Goal: Check status: Check status

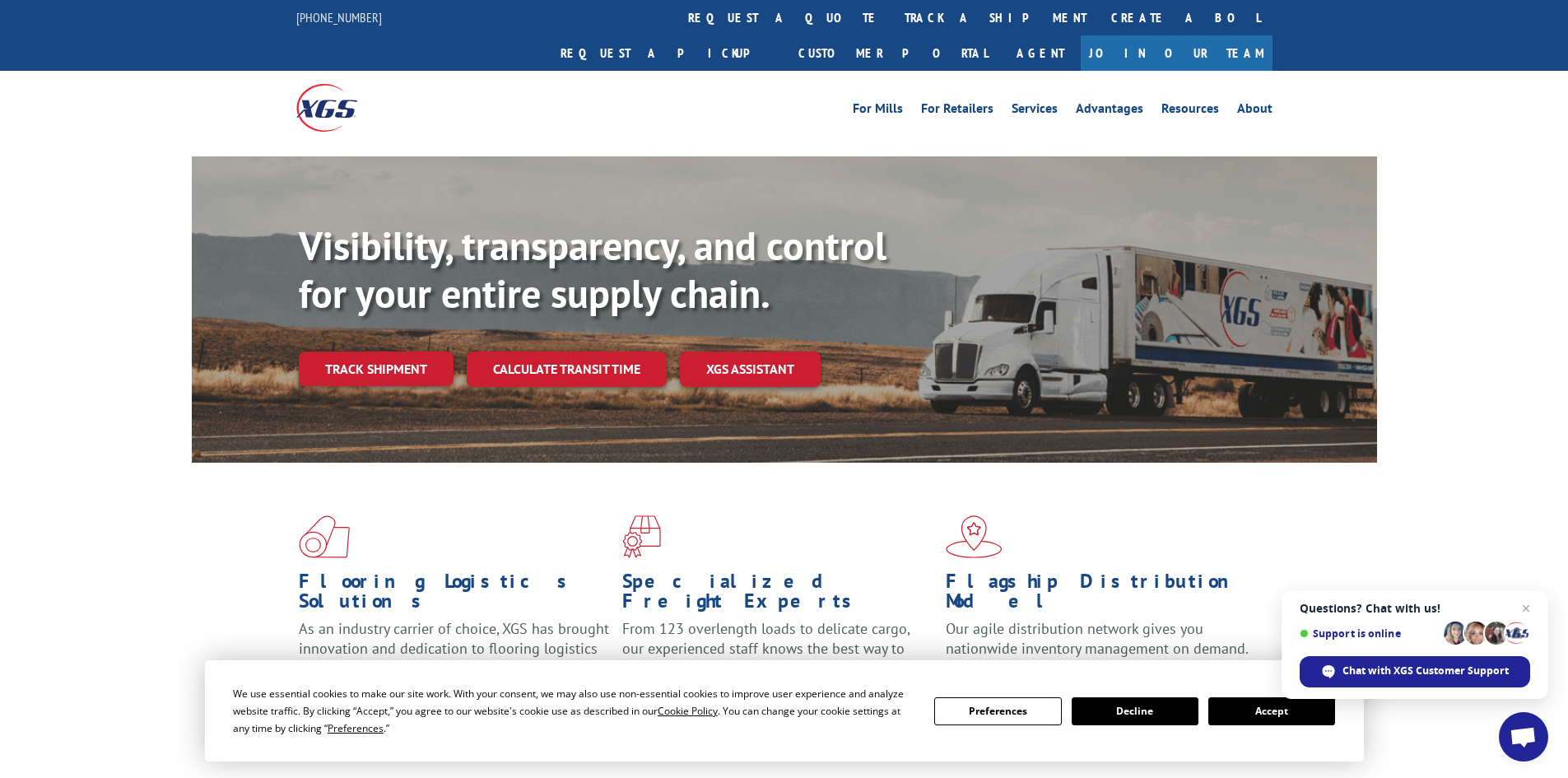
click at [1242, 638] on div "Flagship Distribution Model Our agile distribution network gives you nationwide…" at bounding box center [1106, 613] width 323 height 197
click at [1254, 713] on button "Accept" at bounding box center [1271, 711] width 126 height 28
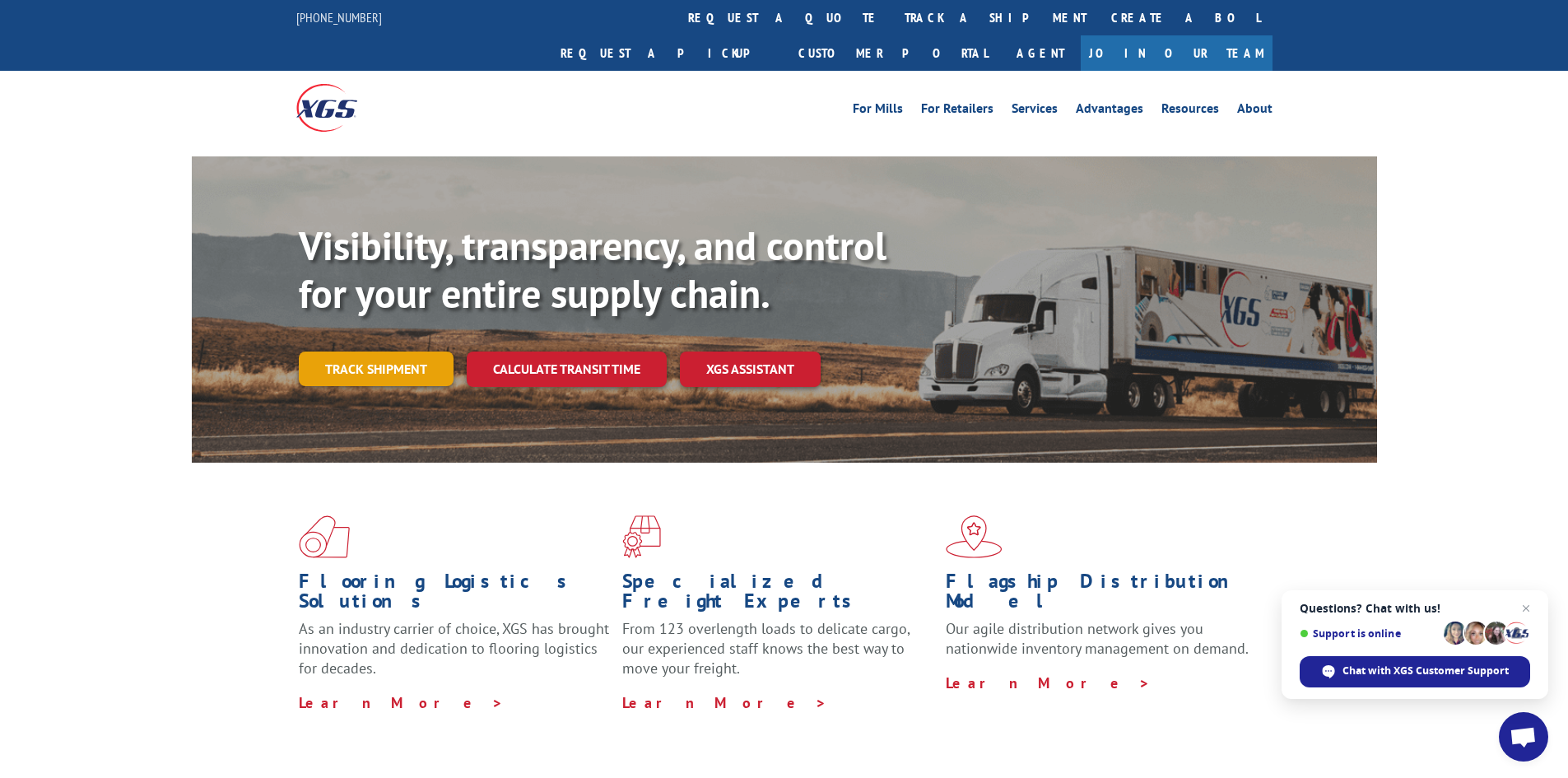
click at [388, 352] on link "Track shipment" at bounding box center [376, 369] width 155 height 35
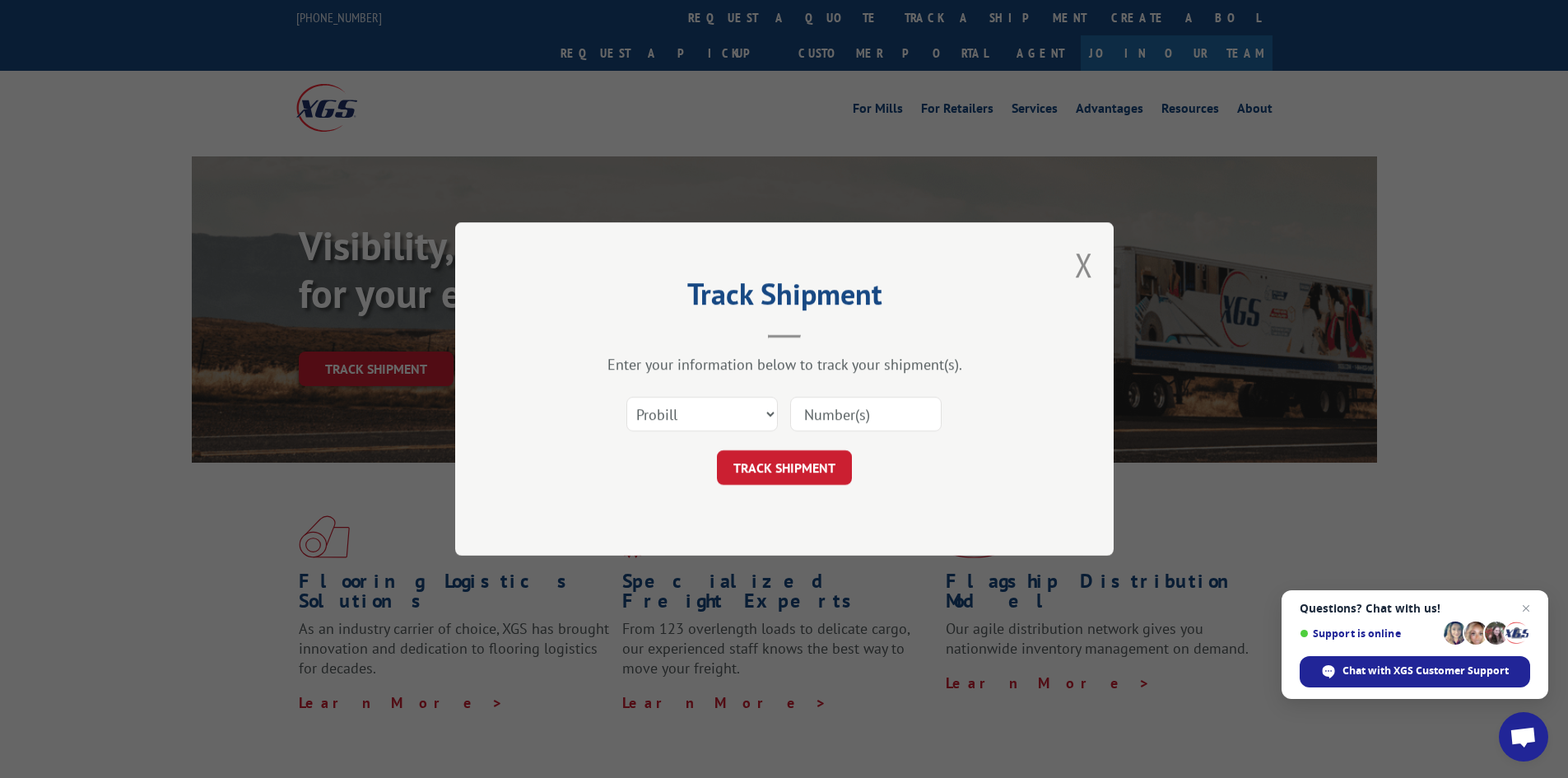
click at [864, 419] on input at bounding box center [865, 414] width 152 height 35
type input "17516352"
click at [783, 474] on button "TRACK SHIPMENT" at bounding box center [784, 468] width 135 height 35
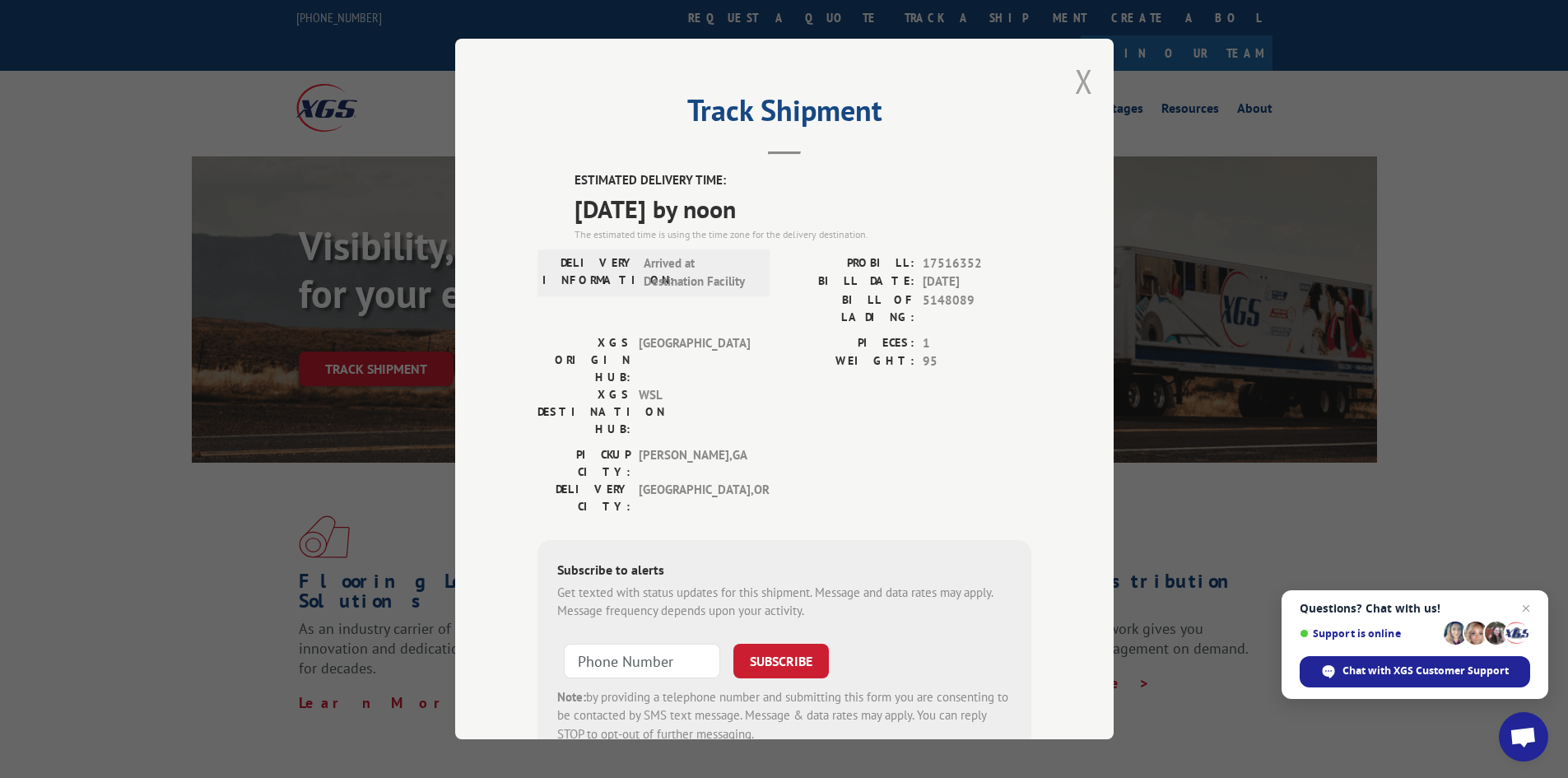
click at [1076, 87] on button "Close modal" at bounding box center [1084, 81] width 18 height 43
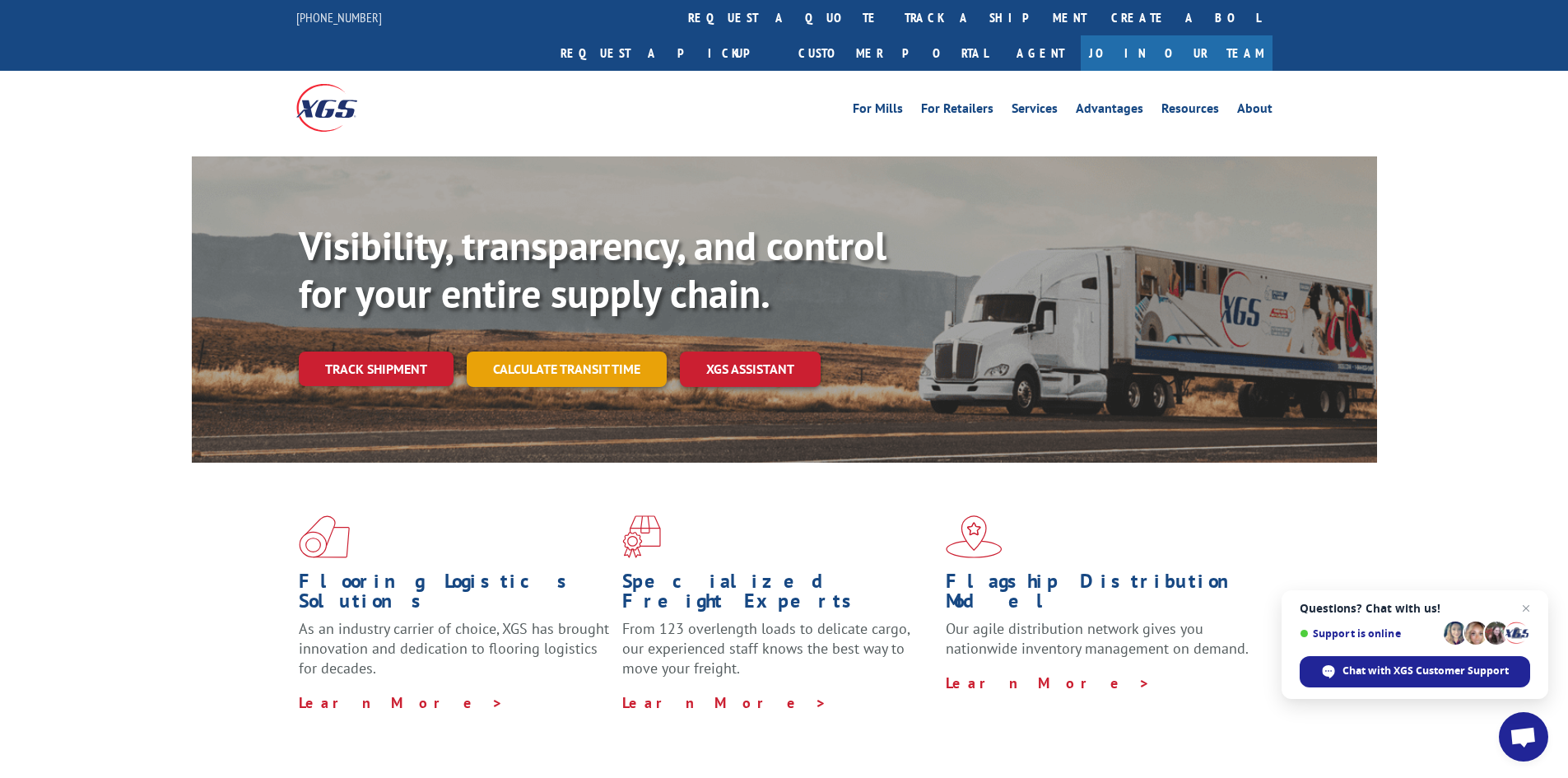
click at [550, 352] on link "Calculate transit time" at bounding box center [567, 369] width 200 height 36
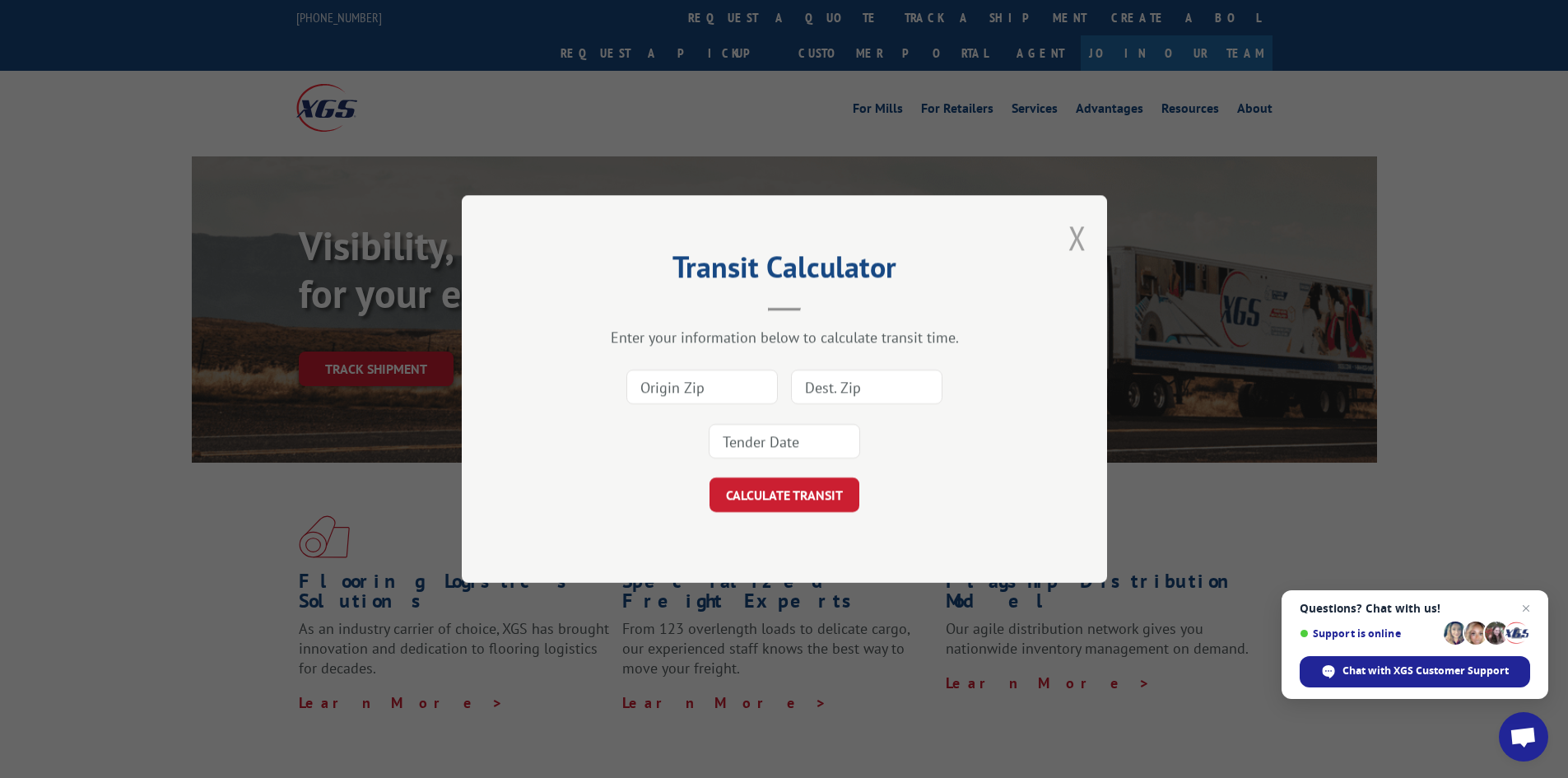
click at [1076, 243] on button "Close modal" at bounding box center [1077, 237] width 18 height 43
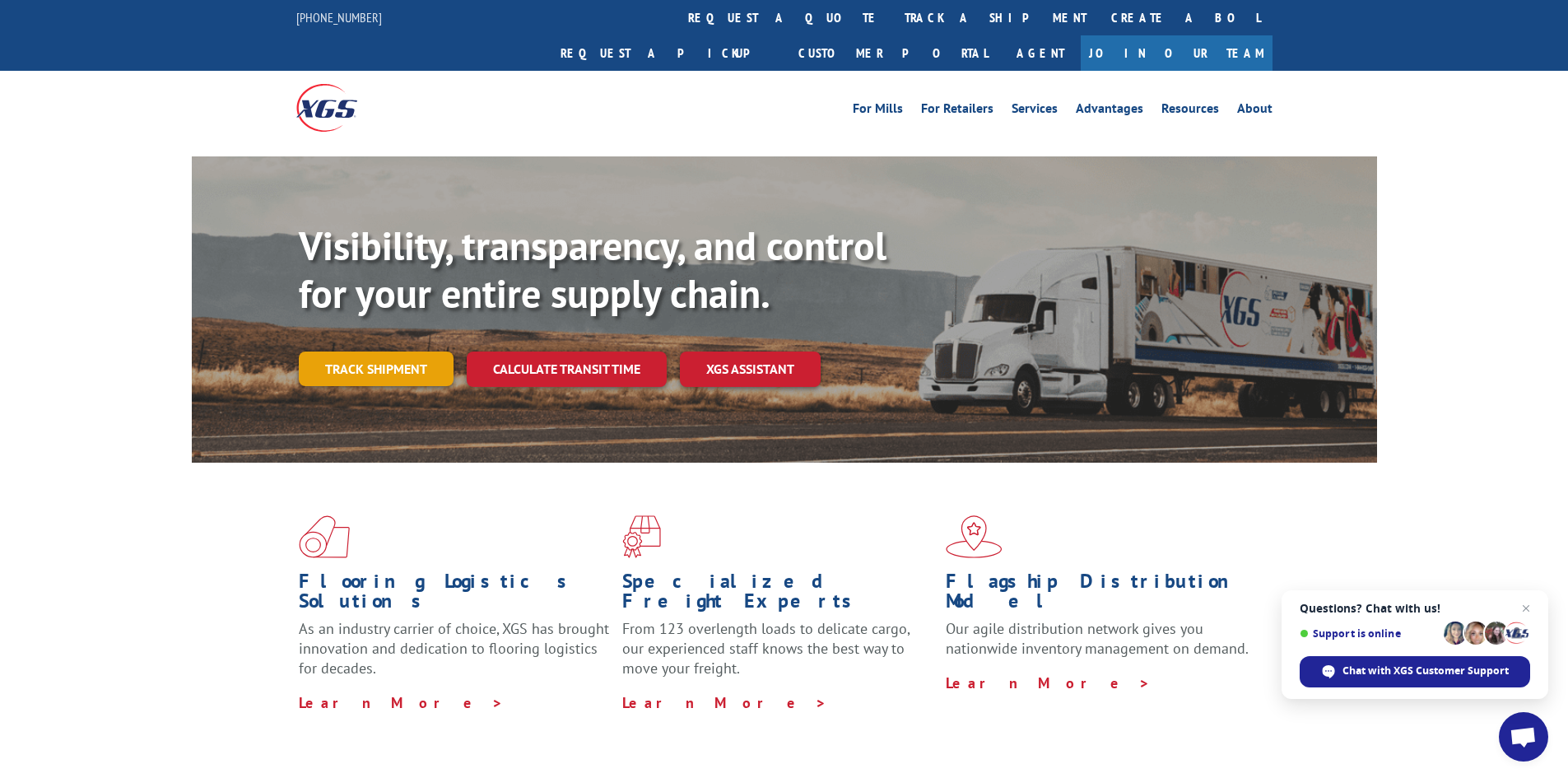
click at [411, 352] on link "Track shipment" at bounding box center [376, 369] width 155 height 35
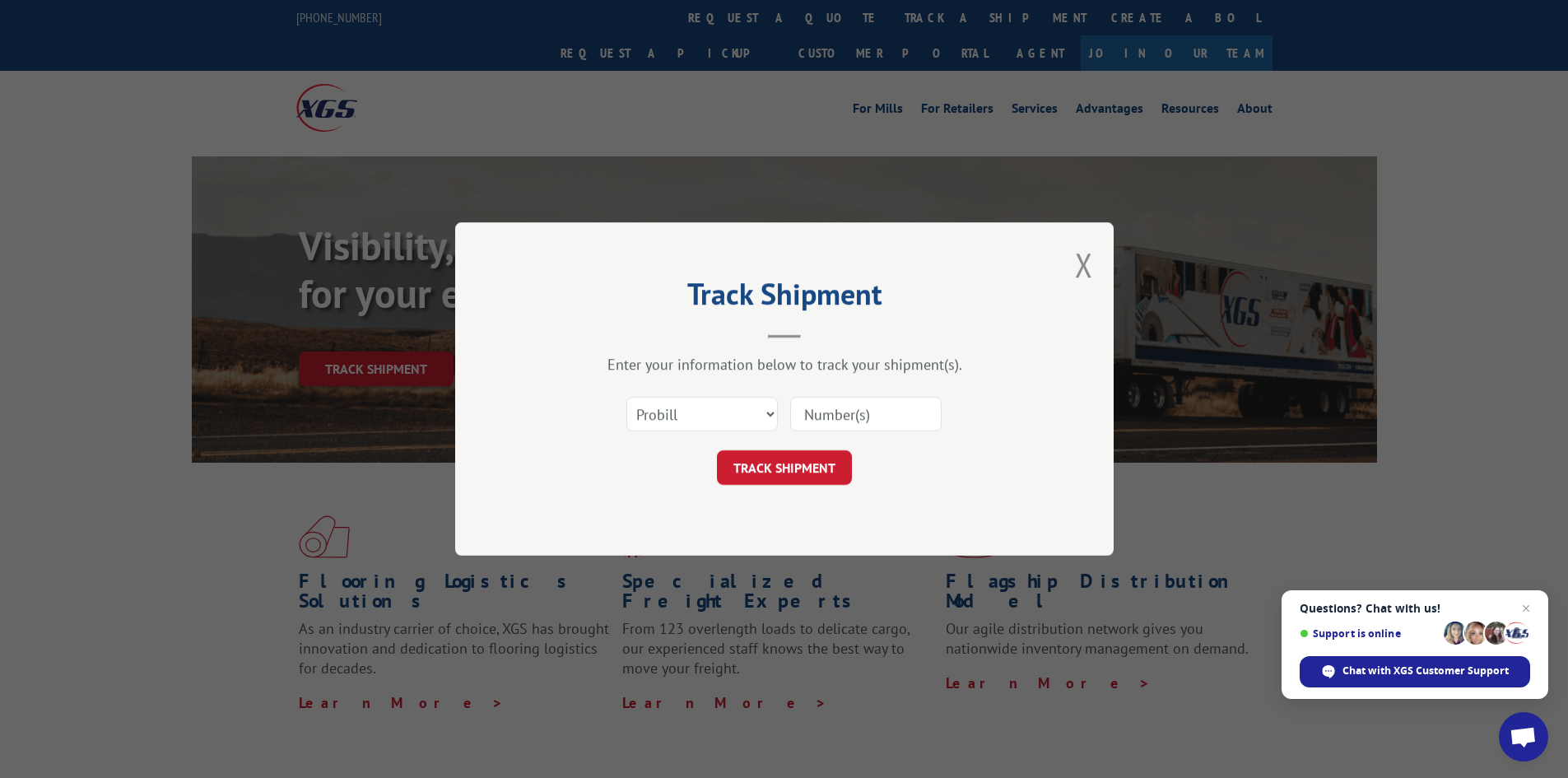
click at [866, 414] on input at bounding box center [865, 414] width 152 height 35
type input "17516352"
click button "TRACK SHIPMENT" at bounding box center [784, 468] width 135 height 35
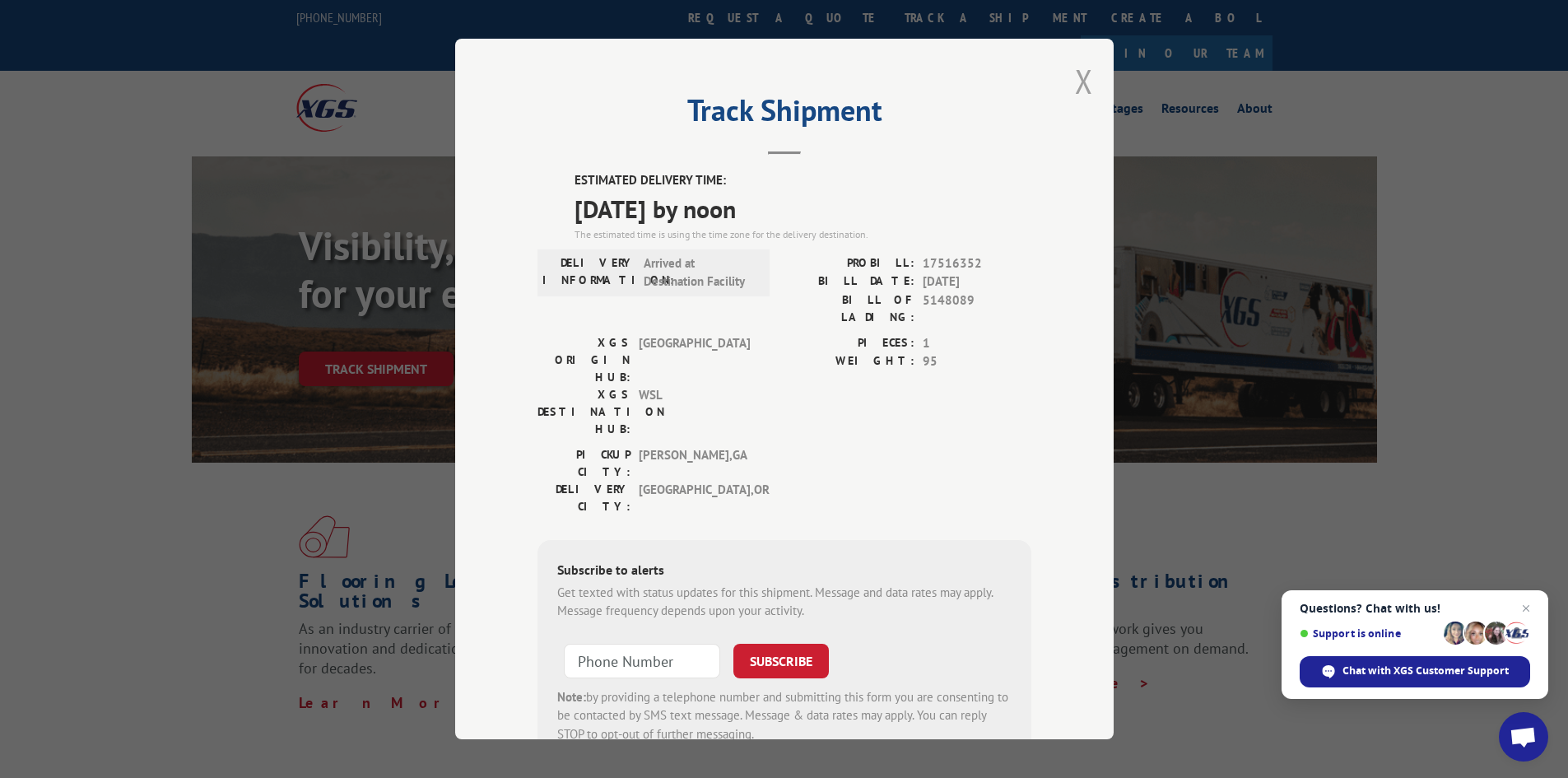
click at [1078, 86] on button "Close modal" at bounding box center [1084, 81] width 18 height 43
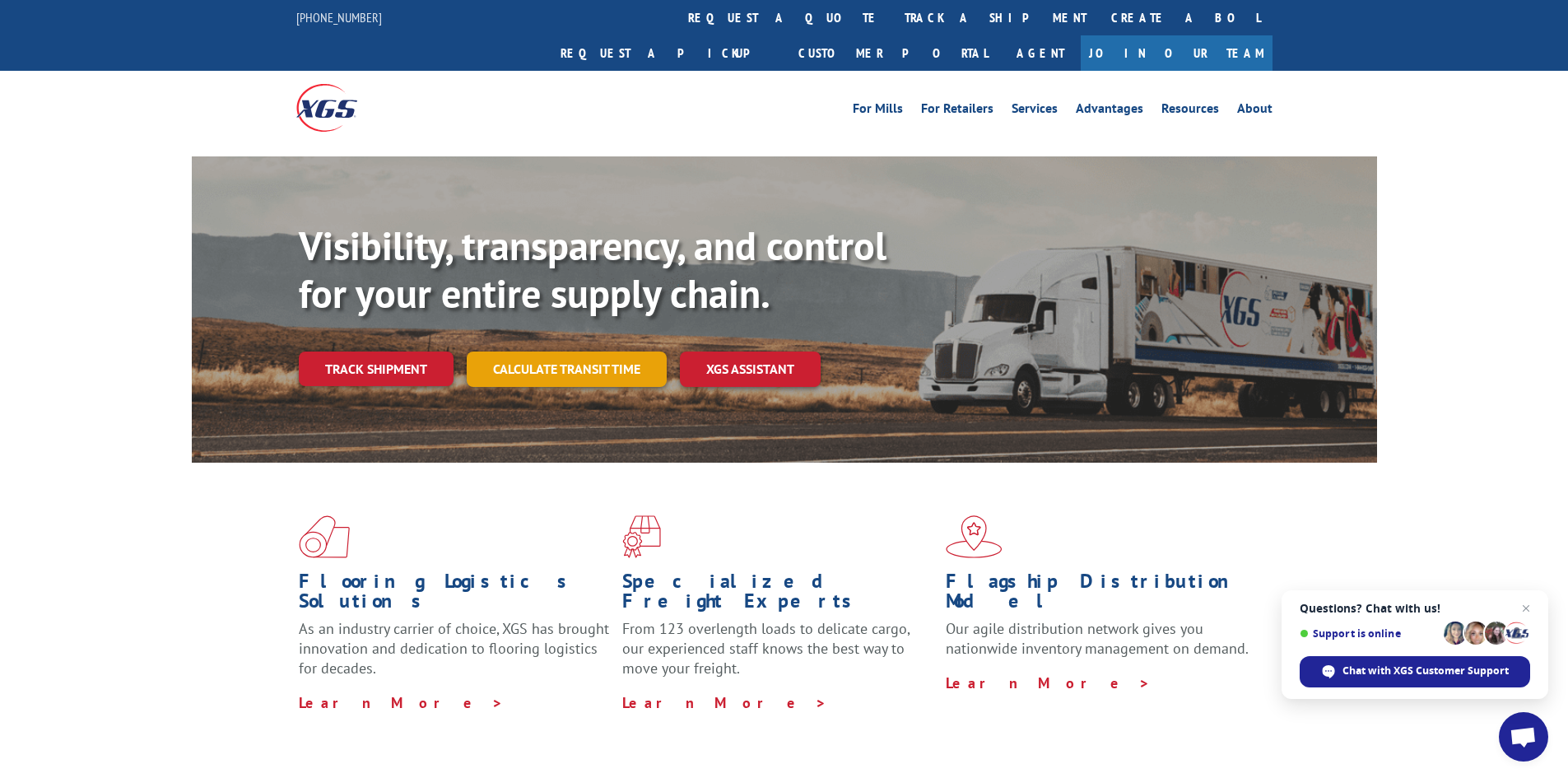
click at [562, 352] on link "Calculate transit time" at bounding box center [567, 369] width 200 height 36
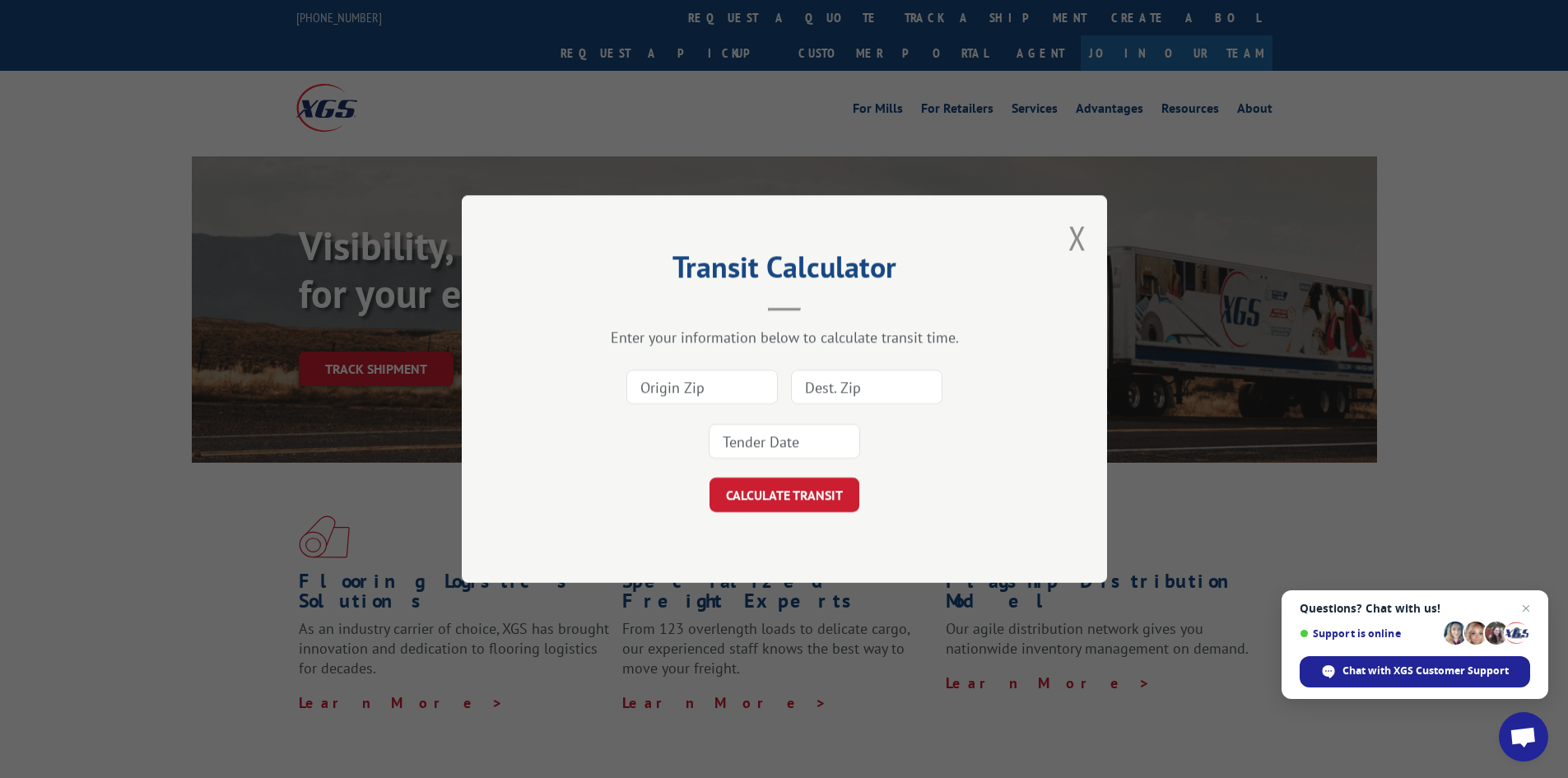
click at [705, 394] on input at bounding box center [702, 387] width 152 height 35
type input "30701"
click at [872, 392] on input at bounding box center [866, 387] width 152 height 35
type input "97470"
click at [795, 497] on button "CALCULATE TRANSIT" at bounding box center [784, 495] width 150 height 35
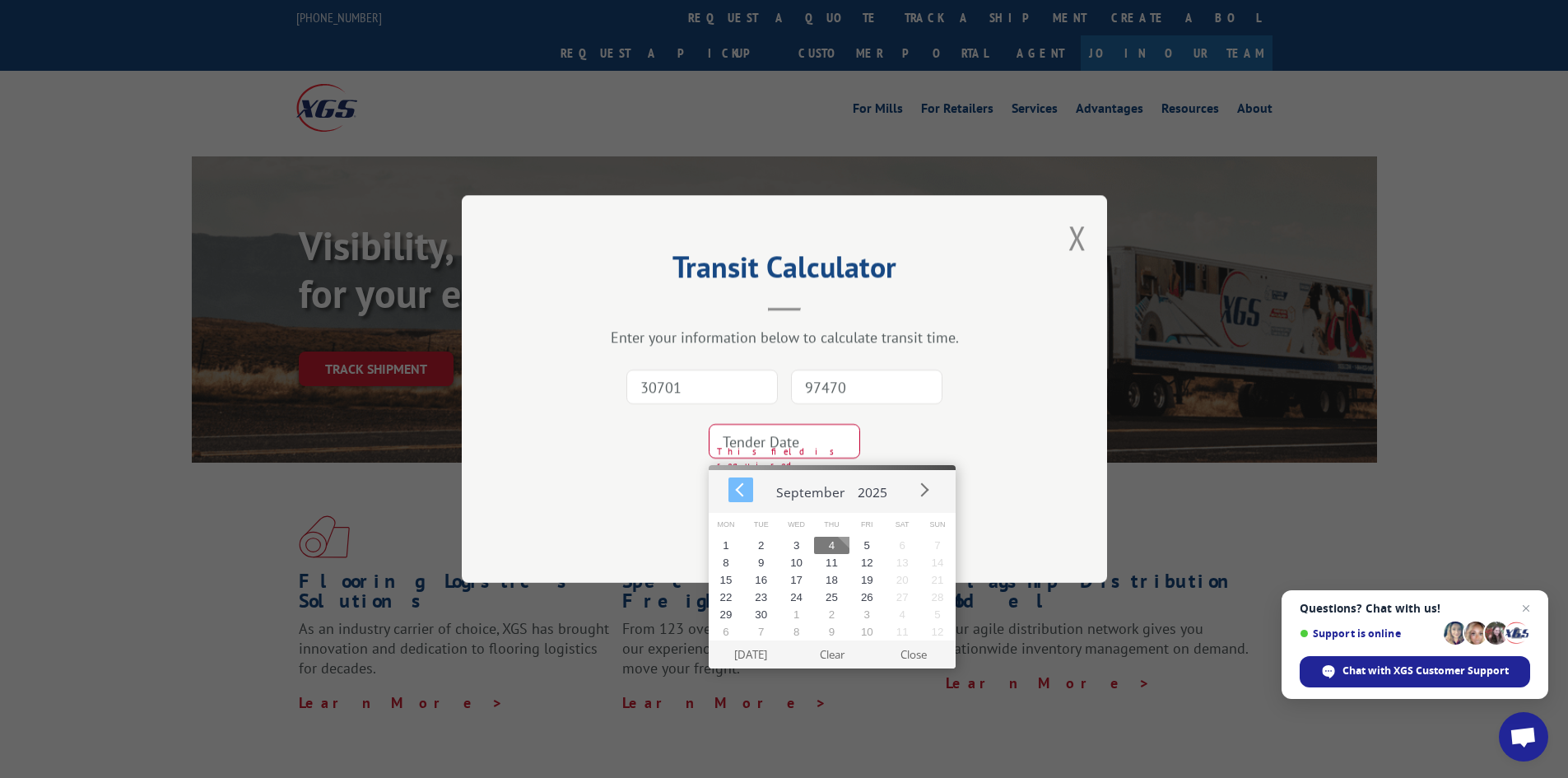
click at [740, 487] on button "Prev" at bounding box center [741, 489] width 24 height 24
click at [866, 614] on button "29" at bounding box center [866, 614] width 36 height 17
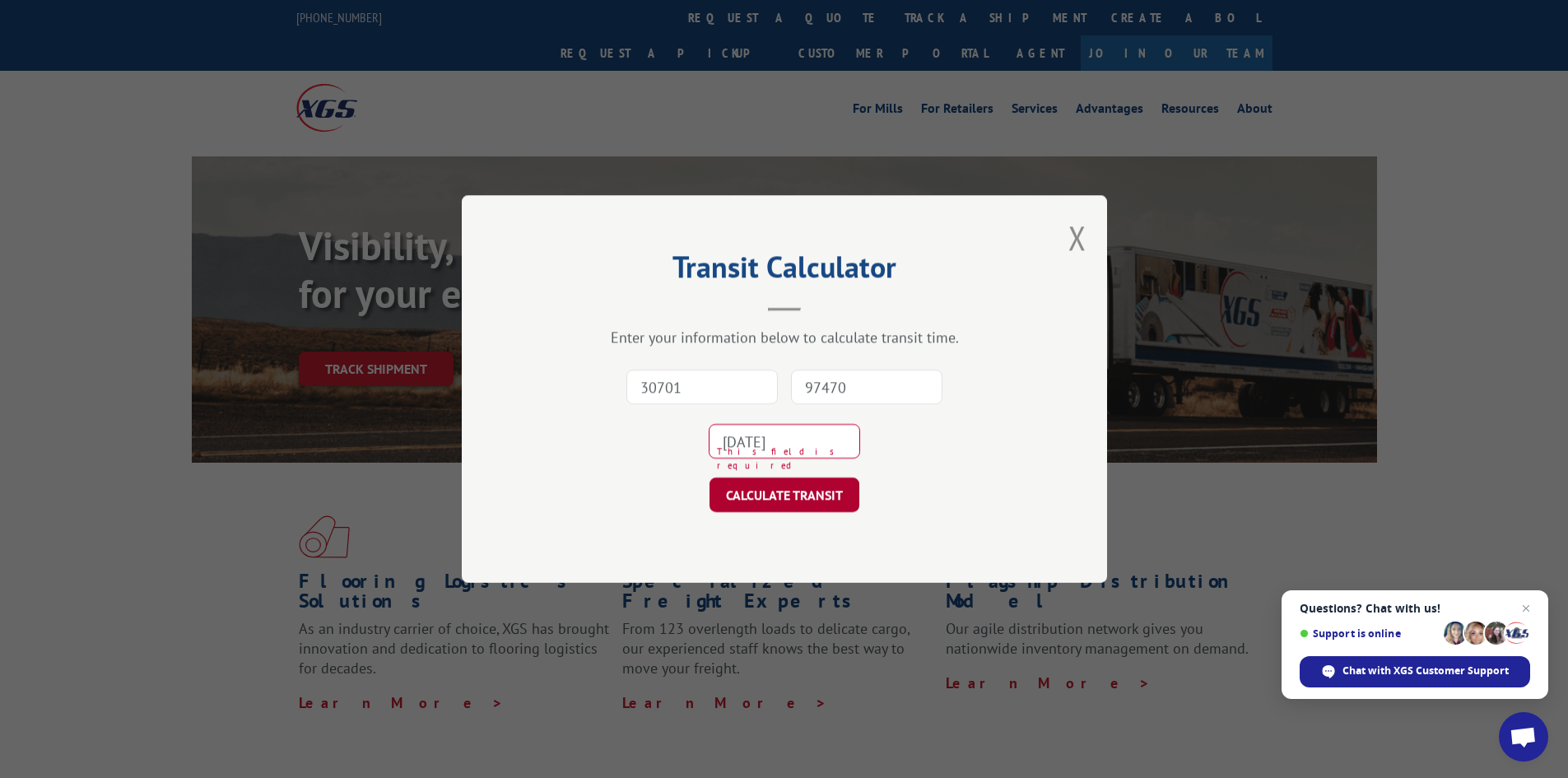
click at [787, 493] on button "CALCULATE TRANSIT" at bounding box center [784, 495] width 150 height 35
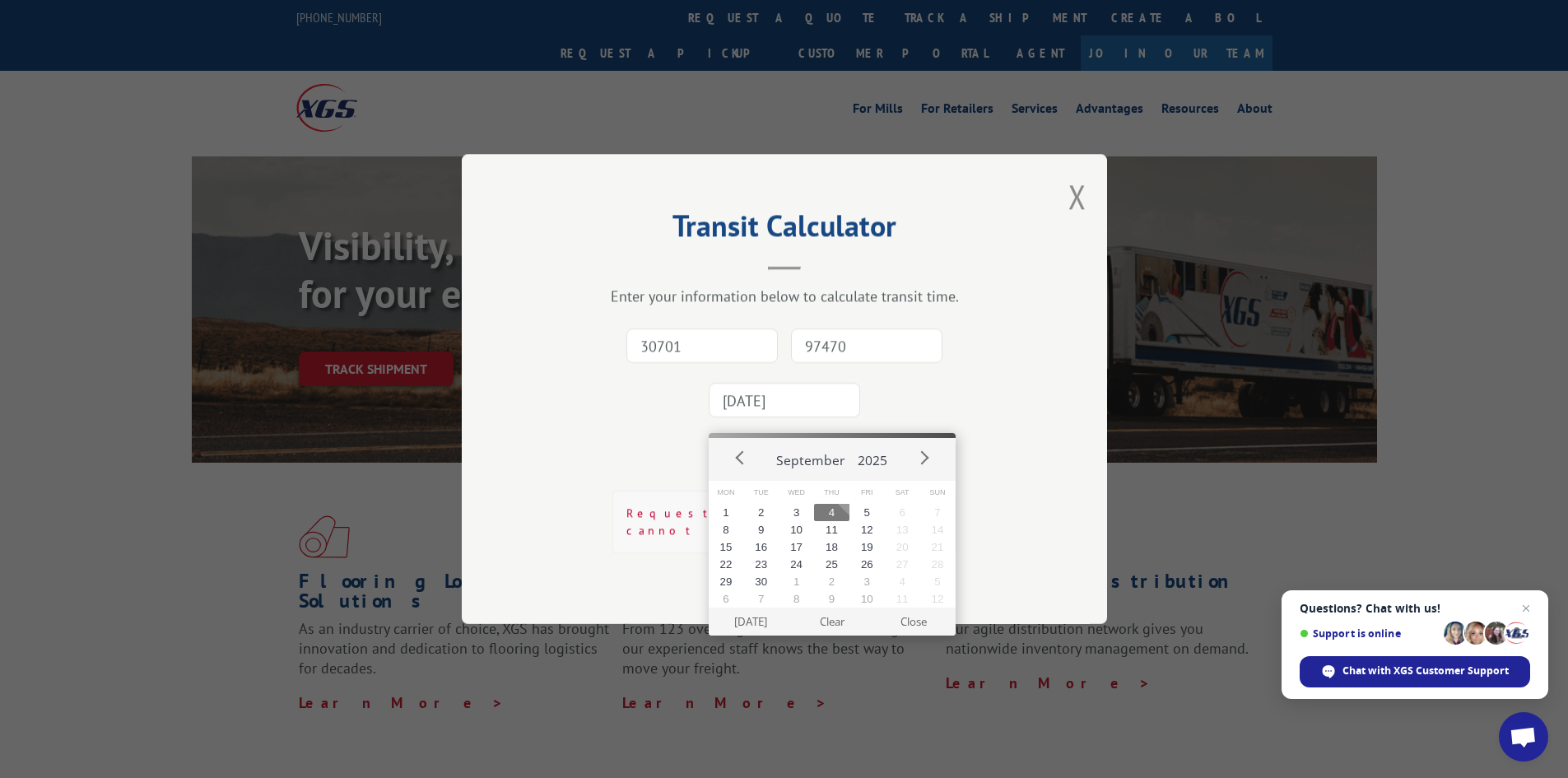
click at [802, 411] on input "[DATE]" at bounding box center [784, 400] width 152 height 35
click at [766, 512] on button "2" at bounding box center [761, 512] width 36 height 17
drag, startPoint x: 809, startPoint y: 412, endPoint x: 599, endPoint y: 399, distance: 210.4
click at [599, 399] on div "30701 97470 [DATE] This field is required" at bounding box center [784, 373] width 481 height 108
click at [835, 515] on button "4" at bounding box center [831, 512] width 36 height 17
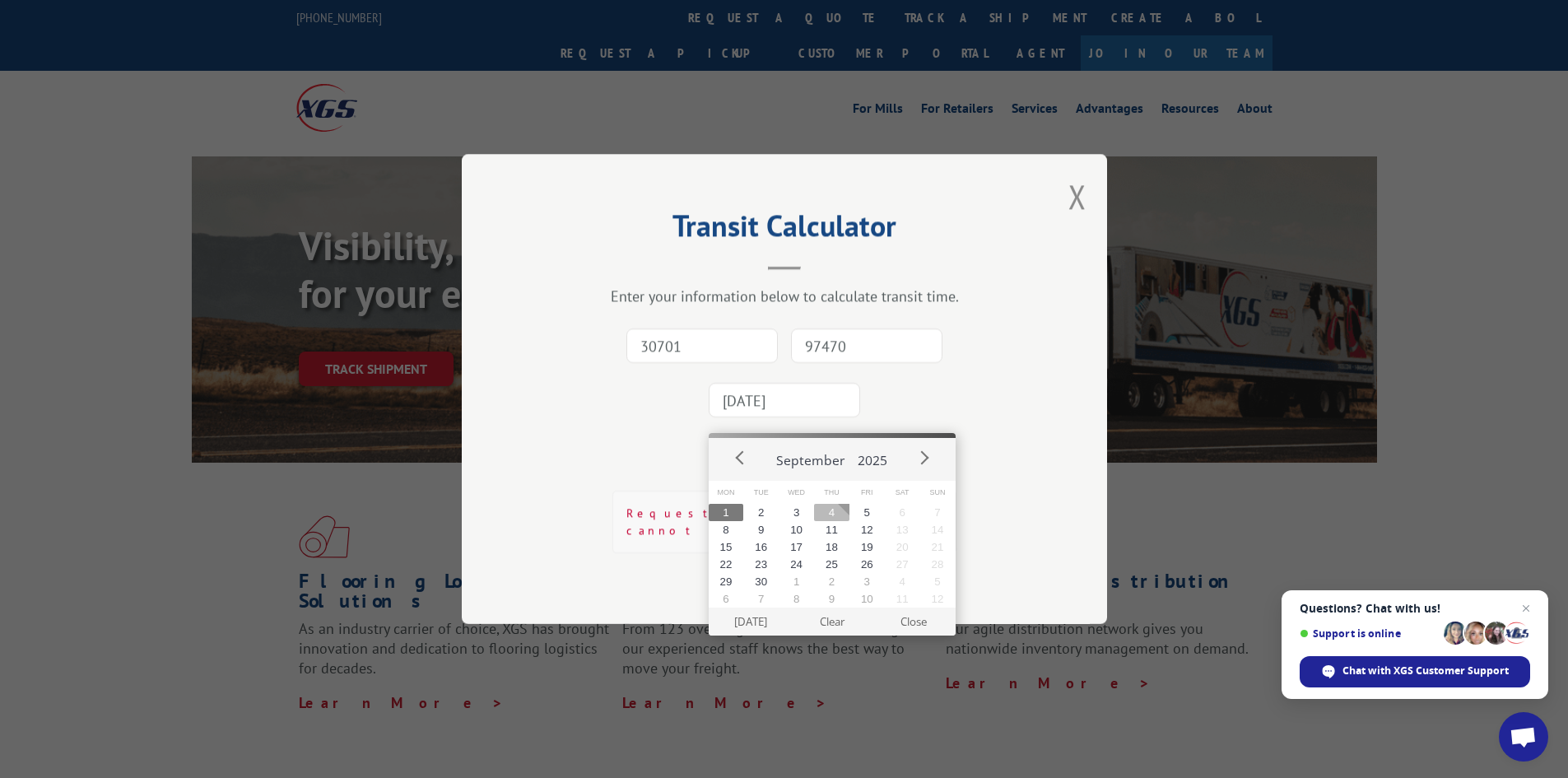
type input "[DATE]"
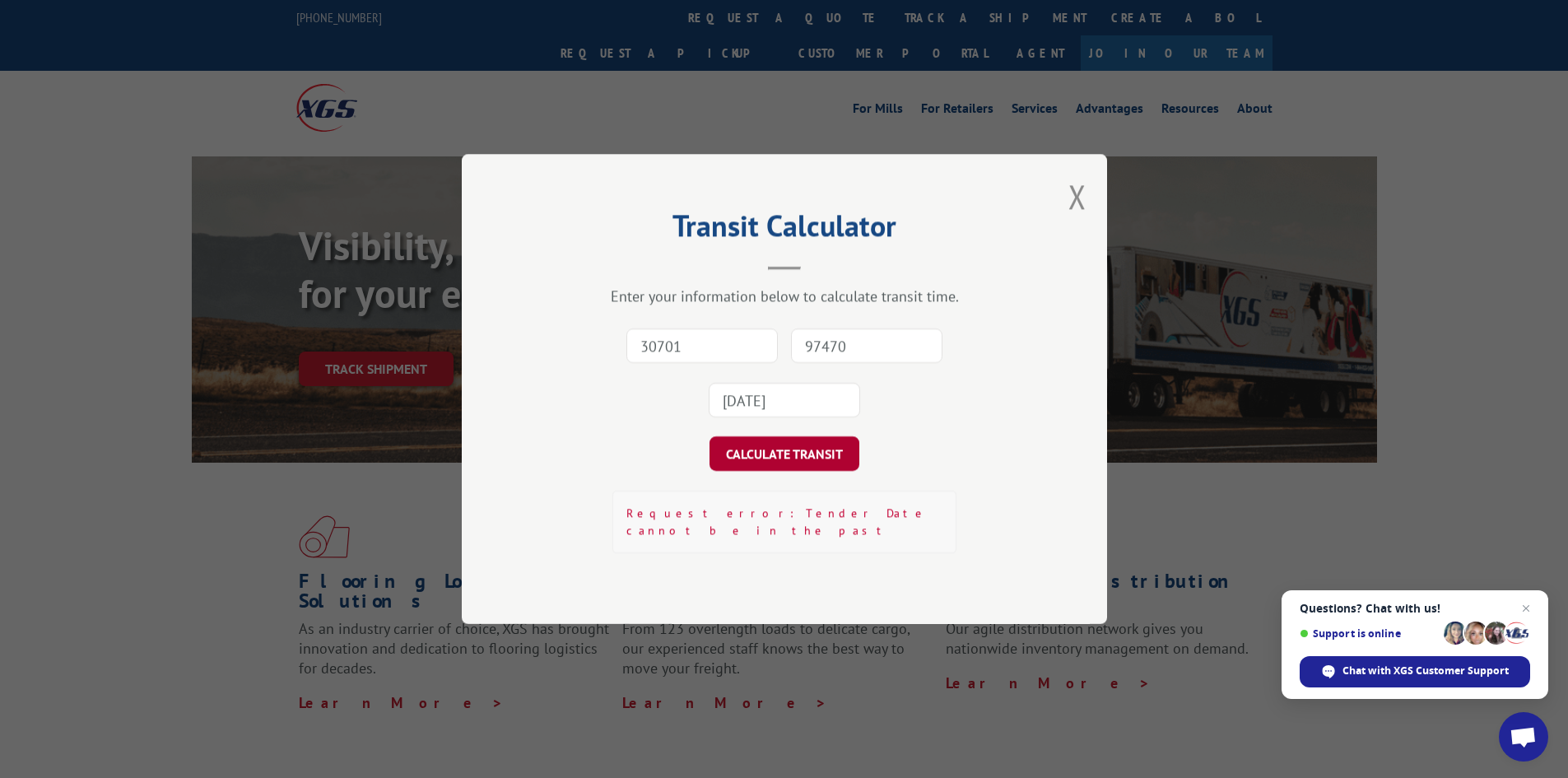
click at [825, 462] on button "CALCULATE TRANSIT" at bounding box center [784, 453] width 150 height 35
click at [702, 356] on input "30701" at bounding box center [702, 346] width 152 height 35
type input "30701"
click at [830, 360] on input "97470" at bounding box center [866, 346] width 152 height 35
type input "97470"
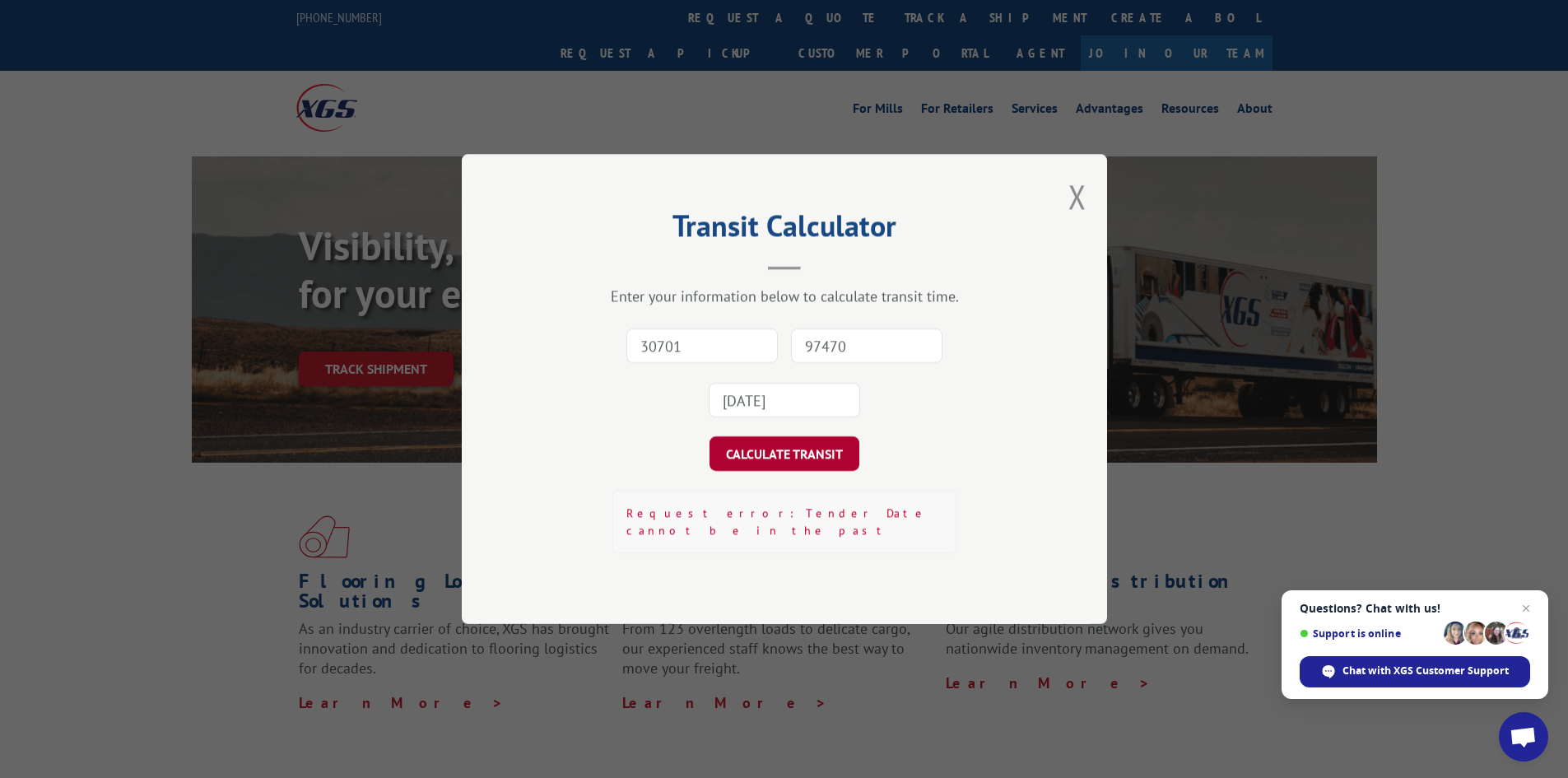
click at [812, 464] on button "CALCULATE TRANSIT" at bounding box center [784, 453] width 150 height 35
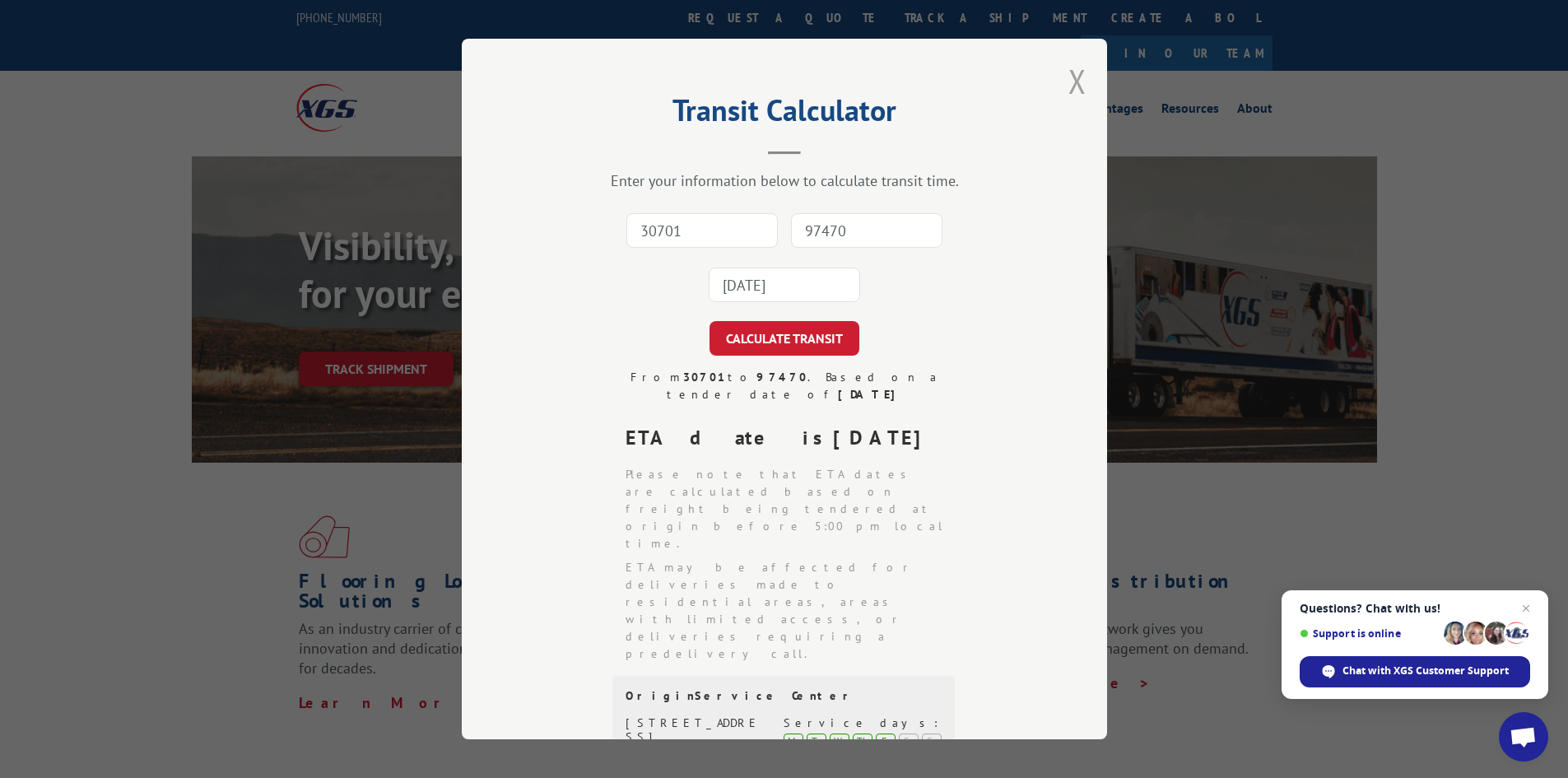
click at [1068, 79] on button "Close modal" at bounding box center [1077, 81] width 18 height 43
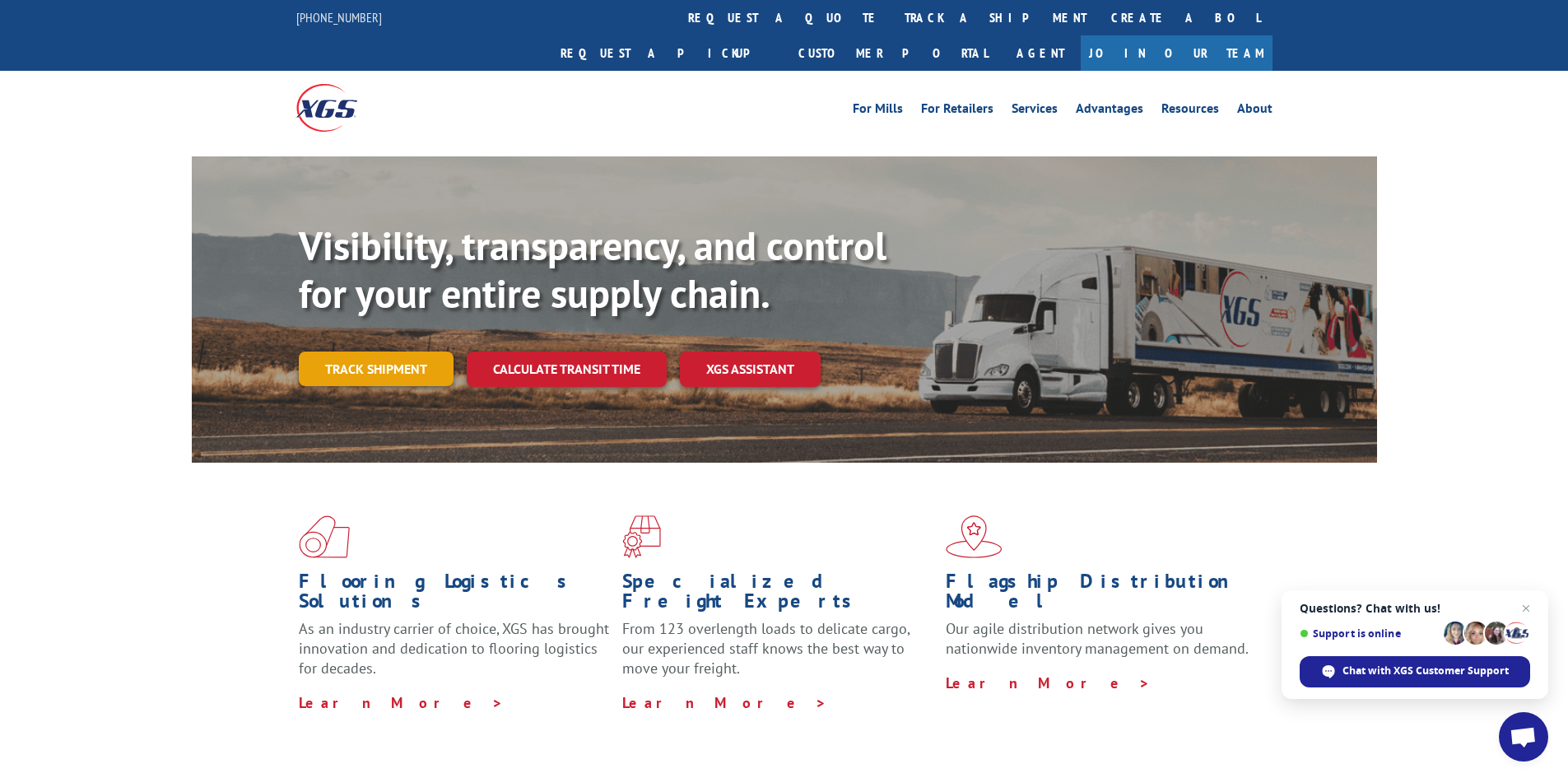
click at [379, 352] on link "Track shipment" at bounding box center [376, 369] width 155 height 35
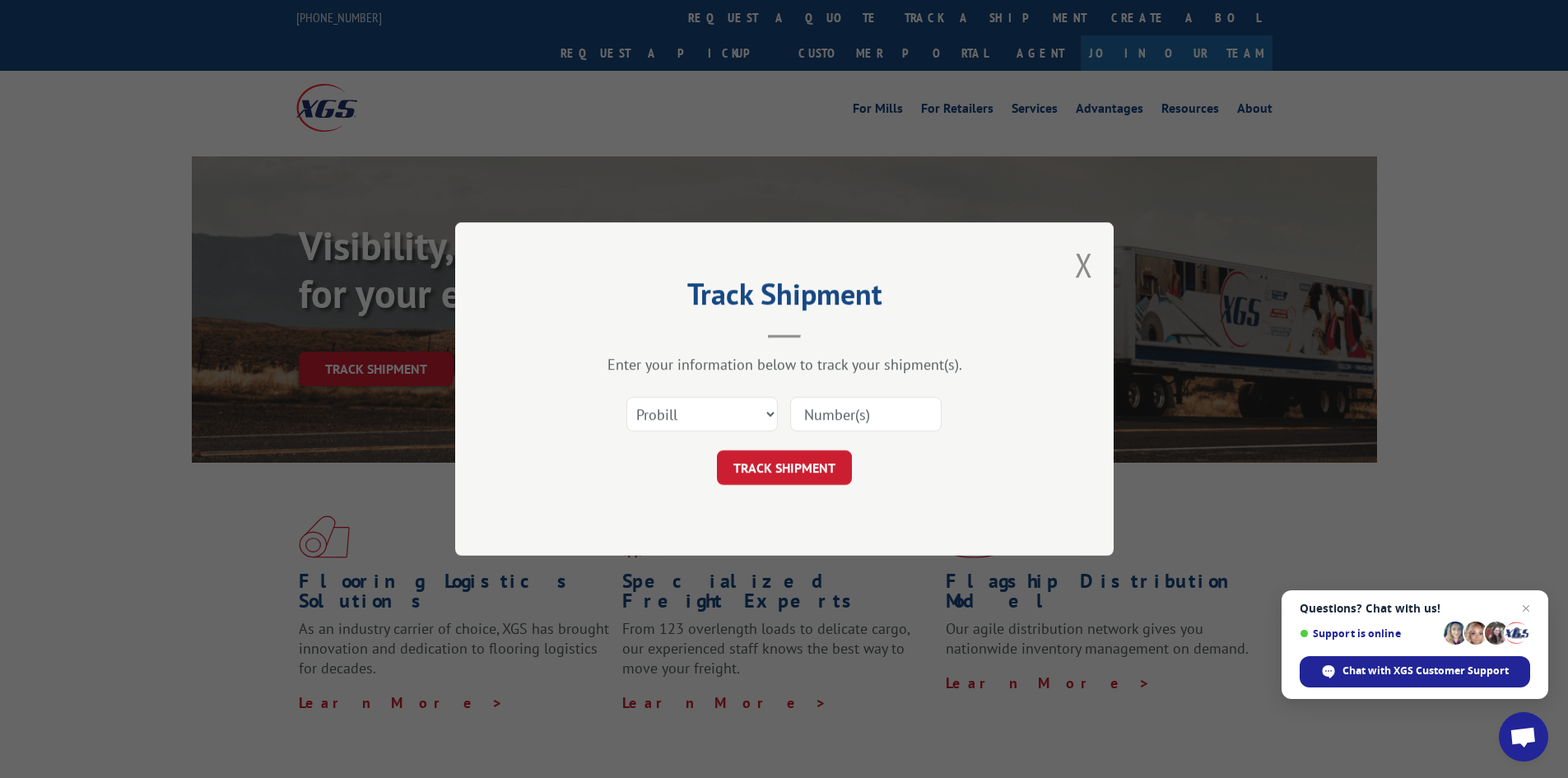
click at [841, 413] on input at bounding box center [865, 414] width 152 height 35
type input "17516352"
click at [807, 459] on button "TRACK SHIPMENT" at bounding box center [784, 468] width 135 height 35
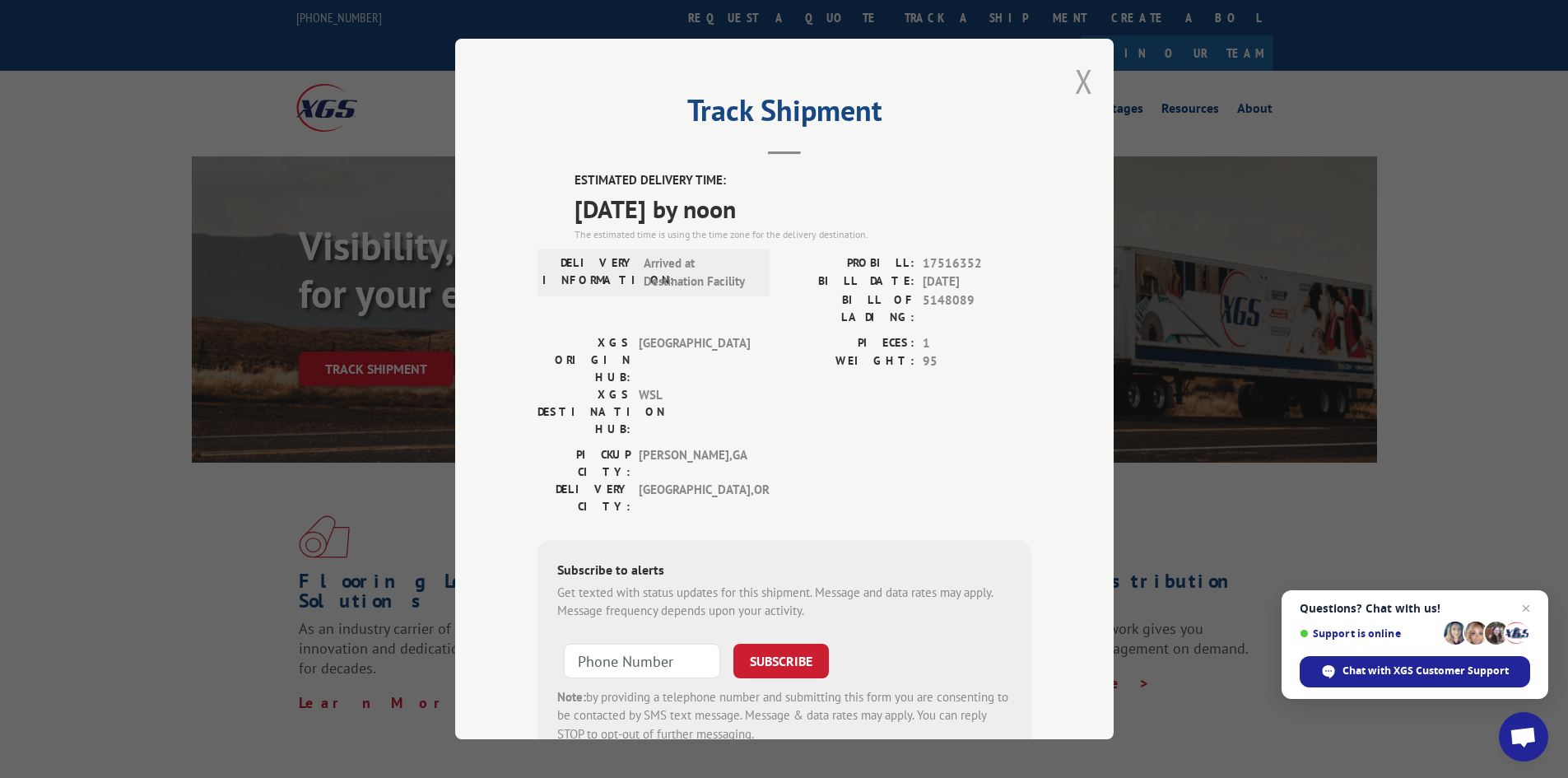
click at [1079, 90] on button "Close modal" at bounding box center [1084, 81] width 18 height 43
